Goal: Task Accomplishment & Management: Use online tool/utility

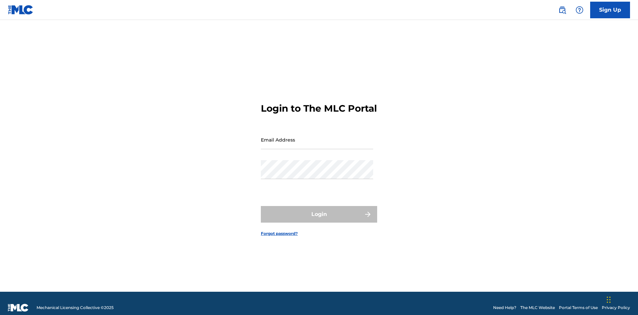
scroll to position [9, 0]
click at [317, 137] on input "Email Address" at bounding box center [317, 139] width 112 height 19
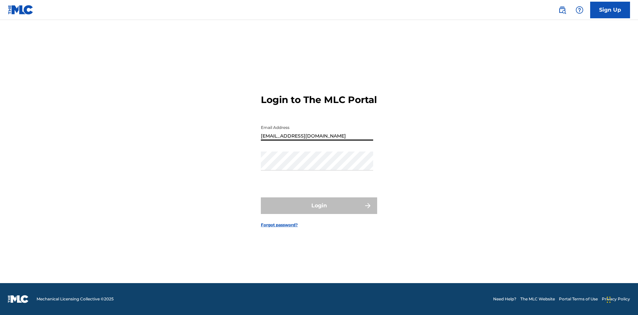
type input "Duke.McTesterson@gmail.com"
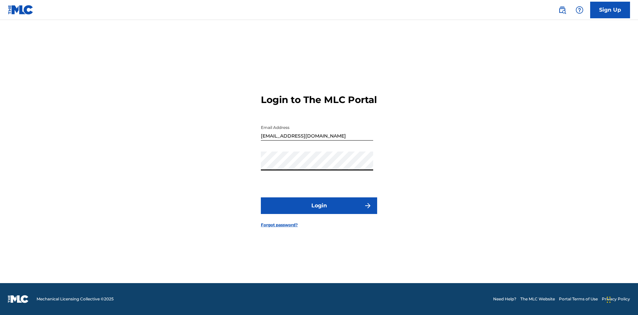
click at [319, 211] on button "Login" at bounding box center [319, 205] width 116 height 17
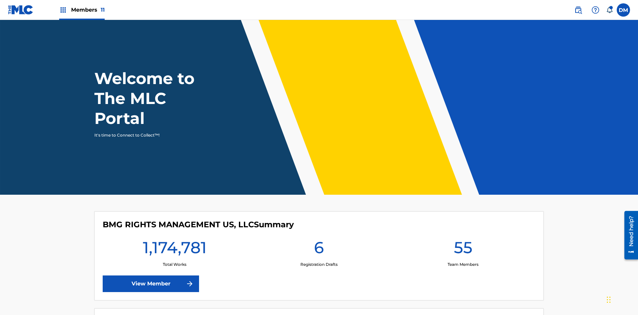
scroll to position [29, 0]
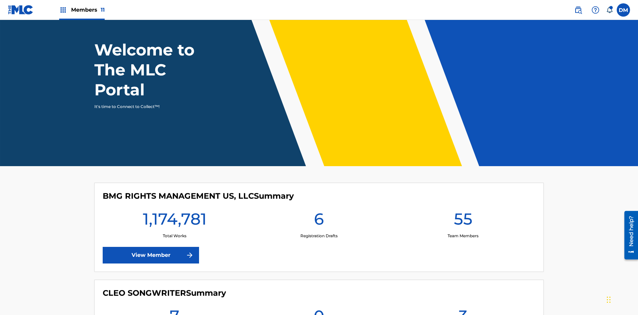
click at [82, 10] on span "Members 11" at bounding box center [88, 10] width 34 height 8
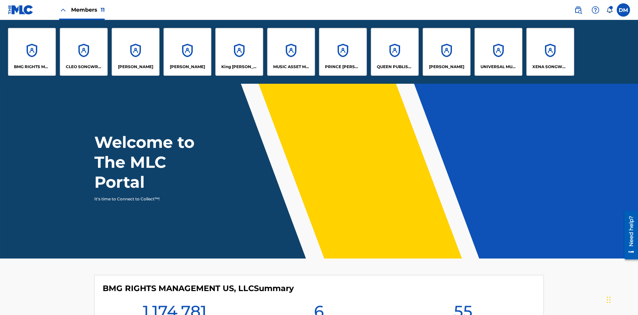
click at [498, 67] on p "UNIVERSAL MUSIC PUB GROUP" at bounding box center [499, 67] width 36 height 6
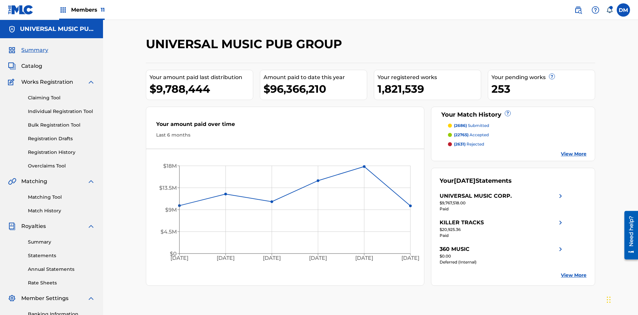
click at [61, 194] on link "Matching Tool" at bounding box center [61, 197] width 67 height 7
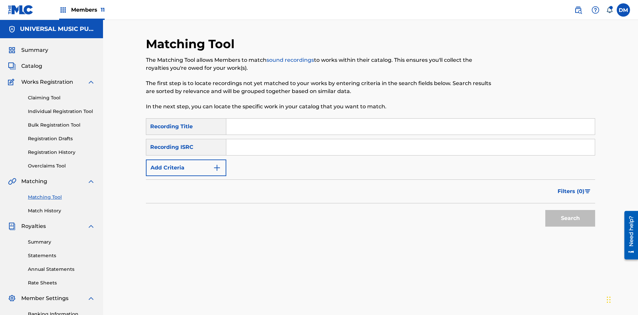
click at [411, 139] on input "Search Form" at bounding box center [410, 147] width 369 height 16
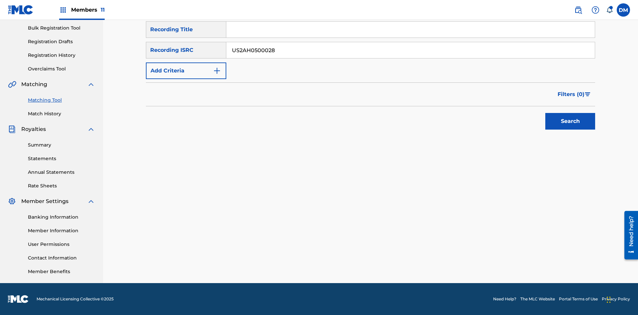
type input "US2AH0500028"
click at [570, 121] on button "Search" at bounding box center [570, 121] width 50 height 17
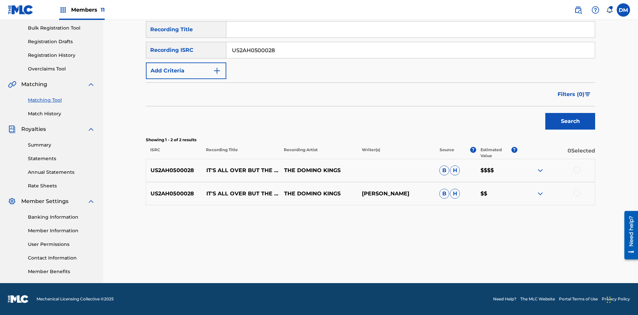
click at [411, 50] on input "US2AH0500028" at bounding box center [410, 50] width 369 height 16
type input "QZMEN2187405"
click at [570, 121] on button "Search" at bounding box center [570, 121] width 50 height 17
click at [540, 194] on img at bounding box center [540, 194] width 8 height 8
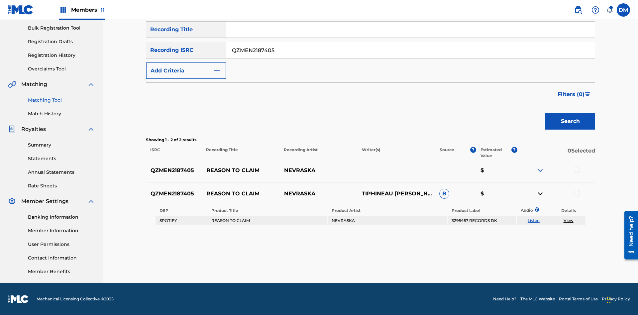
click at [534, 221] on link "Listen" at bounding box center [534, 220] width 12 height 5
click at [568, 221] on link "View" at bounding box center [569, 220] width 10 height 5
click at [61, 114] on link "Match History" at bounding box center [61, 113] width 67 height 7
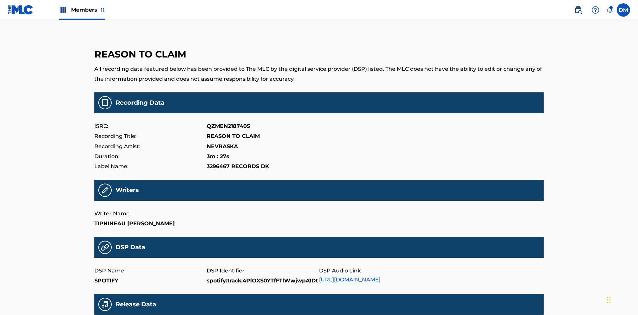
click at [352, 277] on link "https://open.spotify.com/track/4PlOXS0YTfFTlWwjwpA1Dt" at bounding box center [349, 280] width 61 height 6
